Goal: Find specific page/section: Find specific page/section

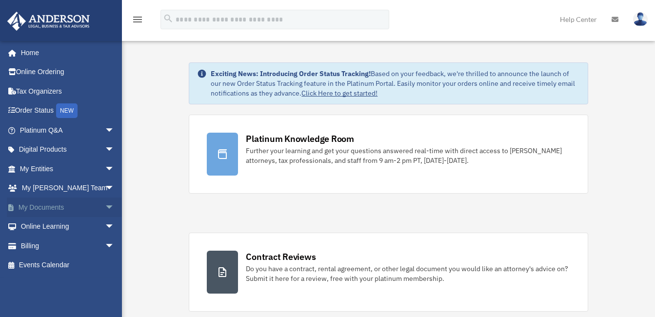
click at [105, 206] on span "arrow_drop_down" at bounding box center [115, 208] width 20 height 20
click at [43, 227] on link "Box" at bounding box center [72, 227] width 116 height 20
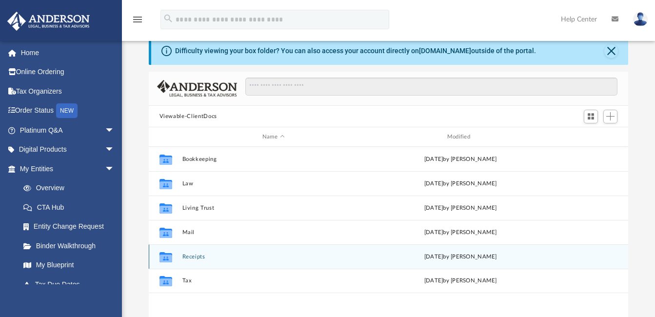
scroll to position [49, 0]
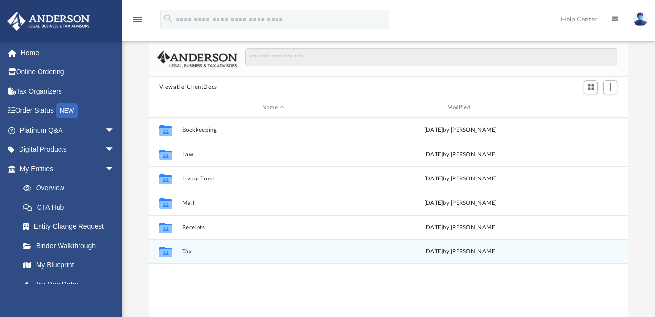
click at [185, 251] on button "Tax" at bounding box center [273, 252] width 183 height 6
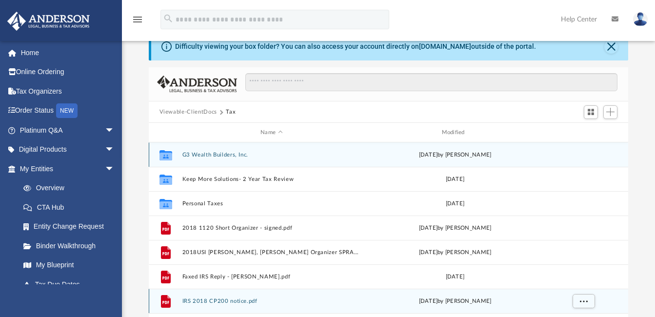
scroll to position [0, 0]
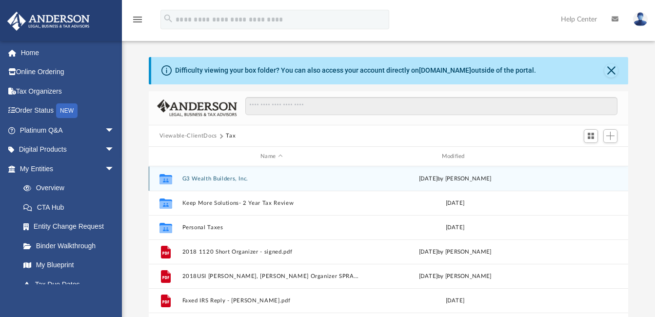
click at [211, 178] on button "G3 Wealth Builders, Inc." at bounding box center [271, 179] width 179 height 6
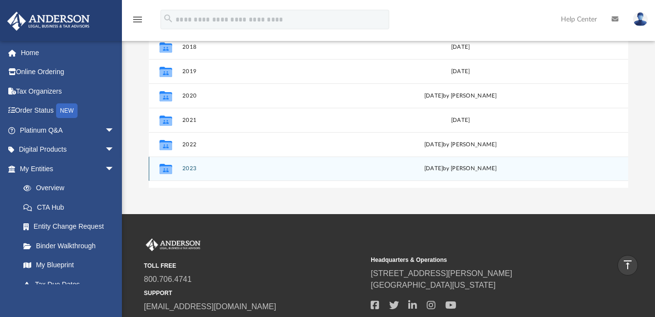
scroll to position [49, 0]
